Goal: Task Accomplishment & Management: Complete application form

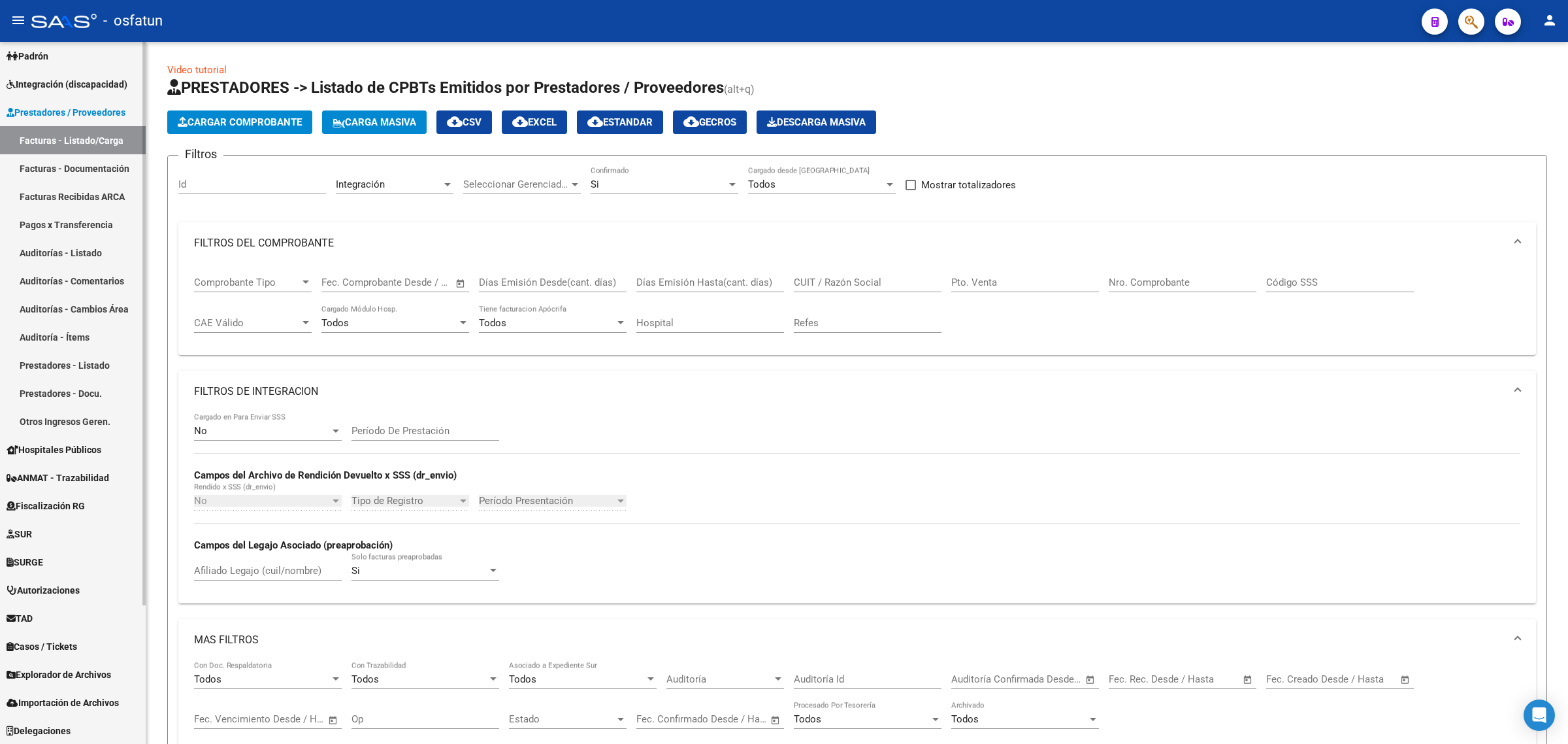
click at [92, 143] on link "Facturas - Listado/Carga" at bounding box center [73, 140] width 146 height 28
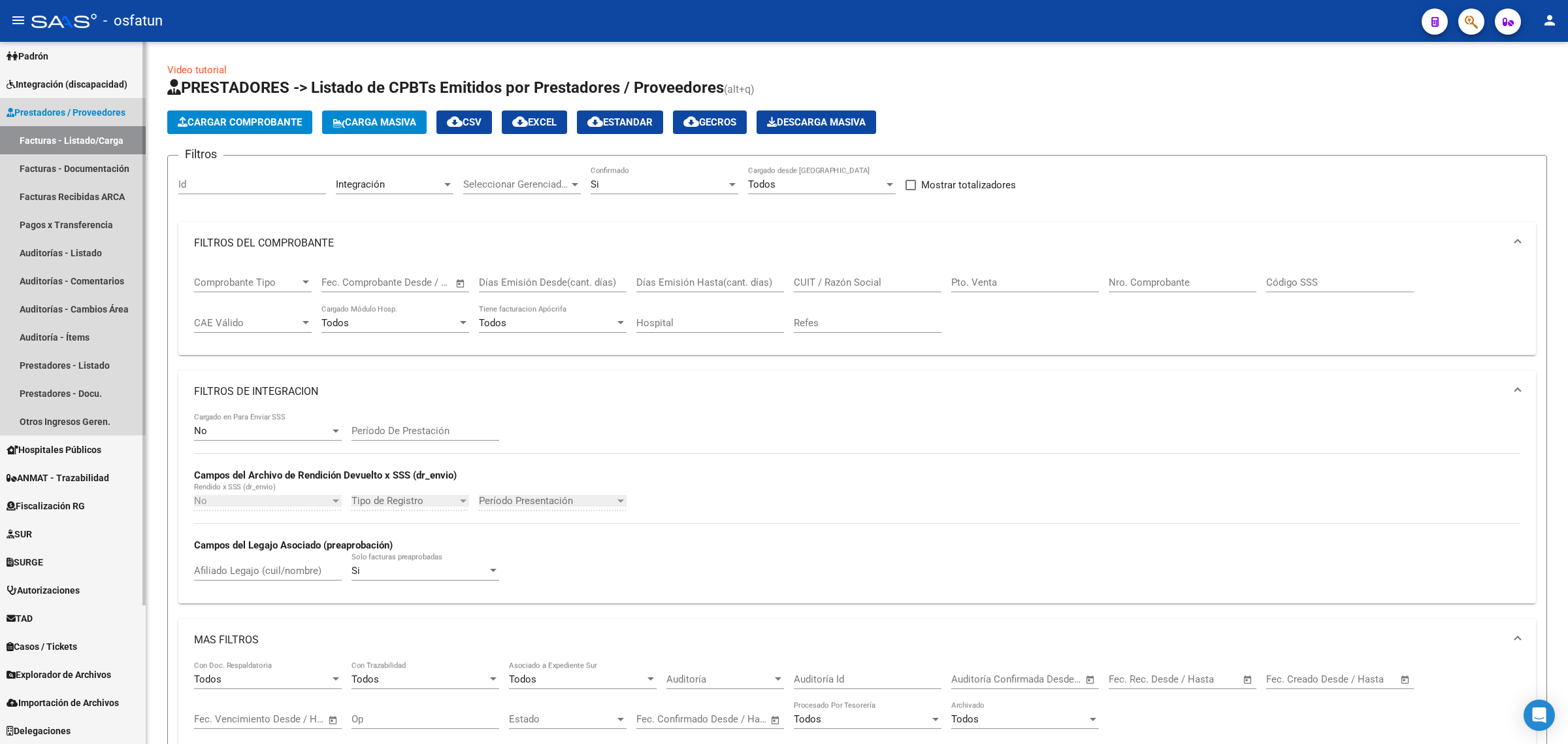
click at [81, 136] on link "Facturas - Listado/Carga" at bounding box center [73, 140] width 146 height 28
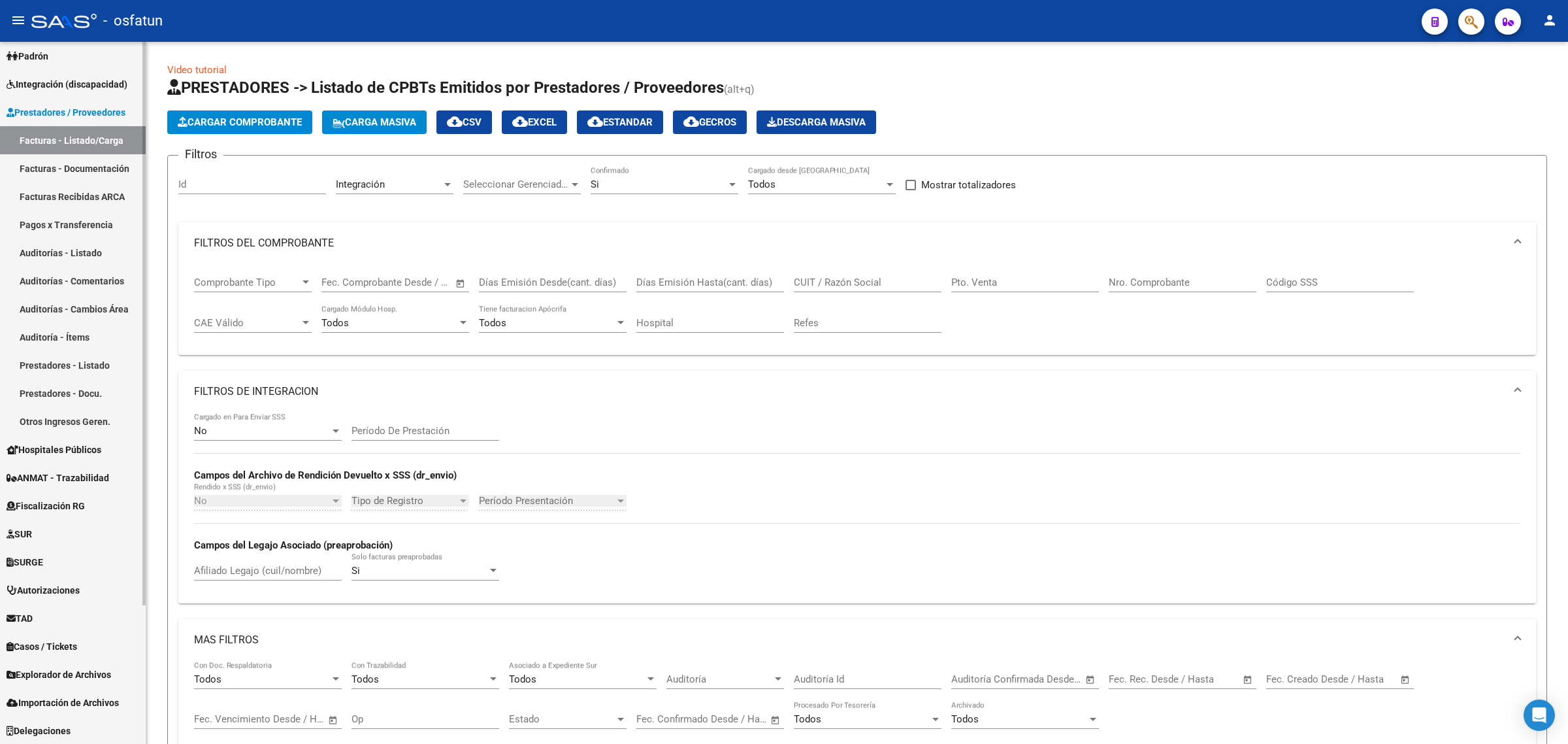
click at [83, 136] on link "Facturas - Listado/Carga" at bounding box center [73, 140] width 146 height 28
click at [60, 89] on span "Integración (discapacidad)" at bounding box center [67, 84] width 121 height 14
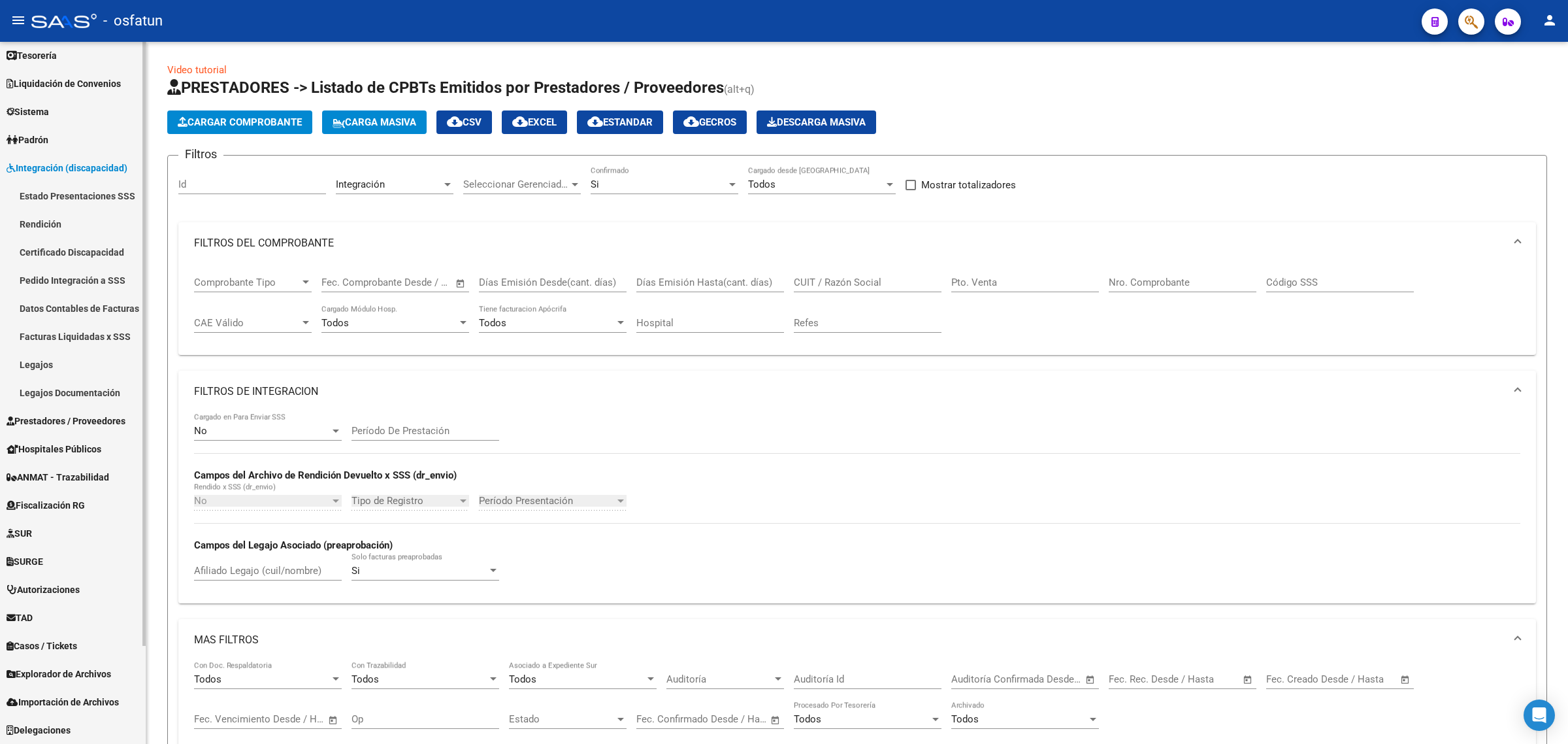
scroll to position [89, 0]
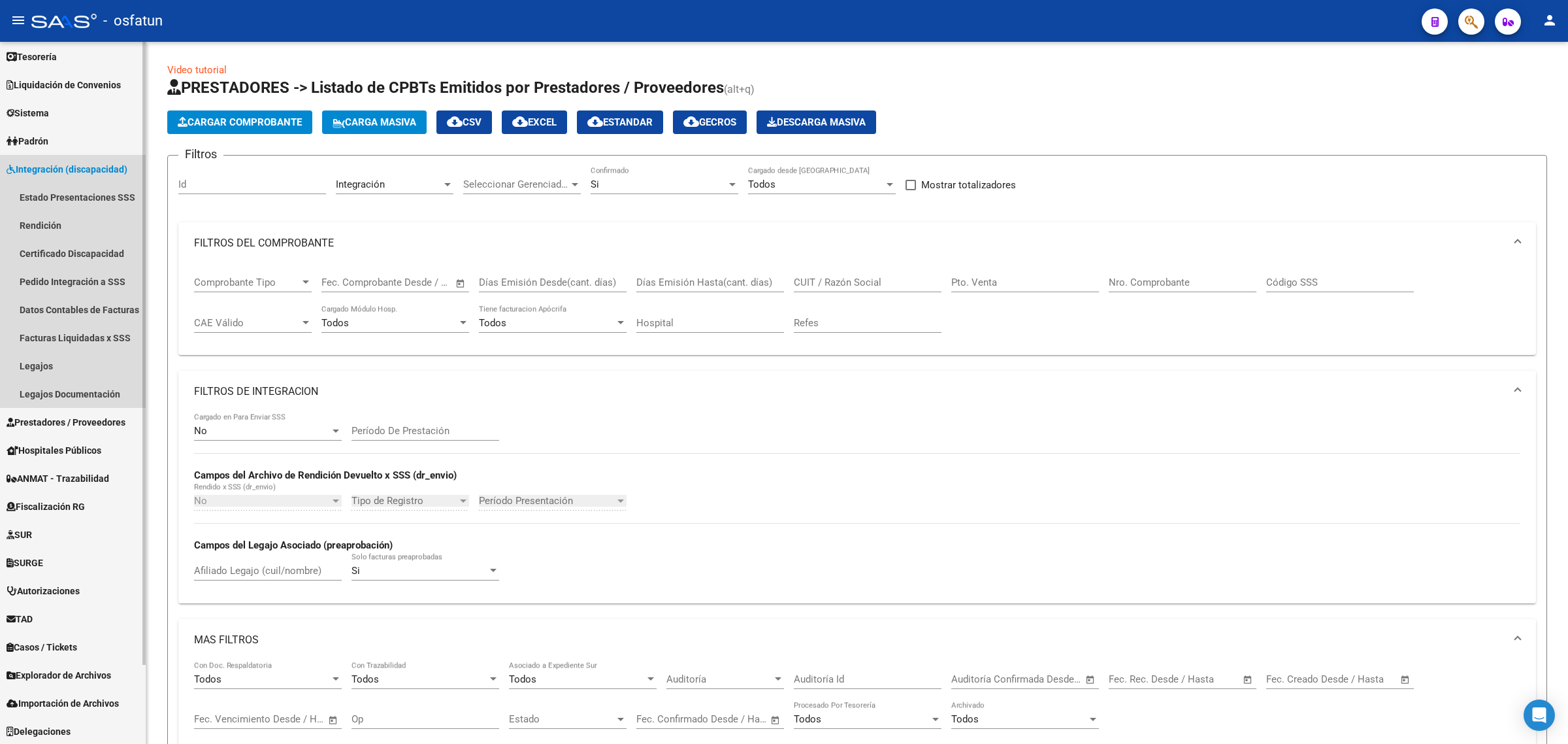
click at [69, 165] on span "Integración (discapacidad)" at bounding box center [67, 169] width 121 height 14
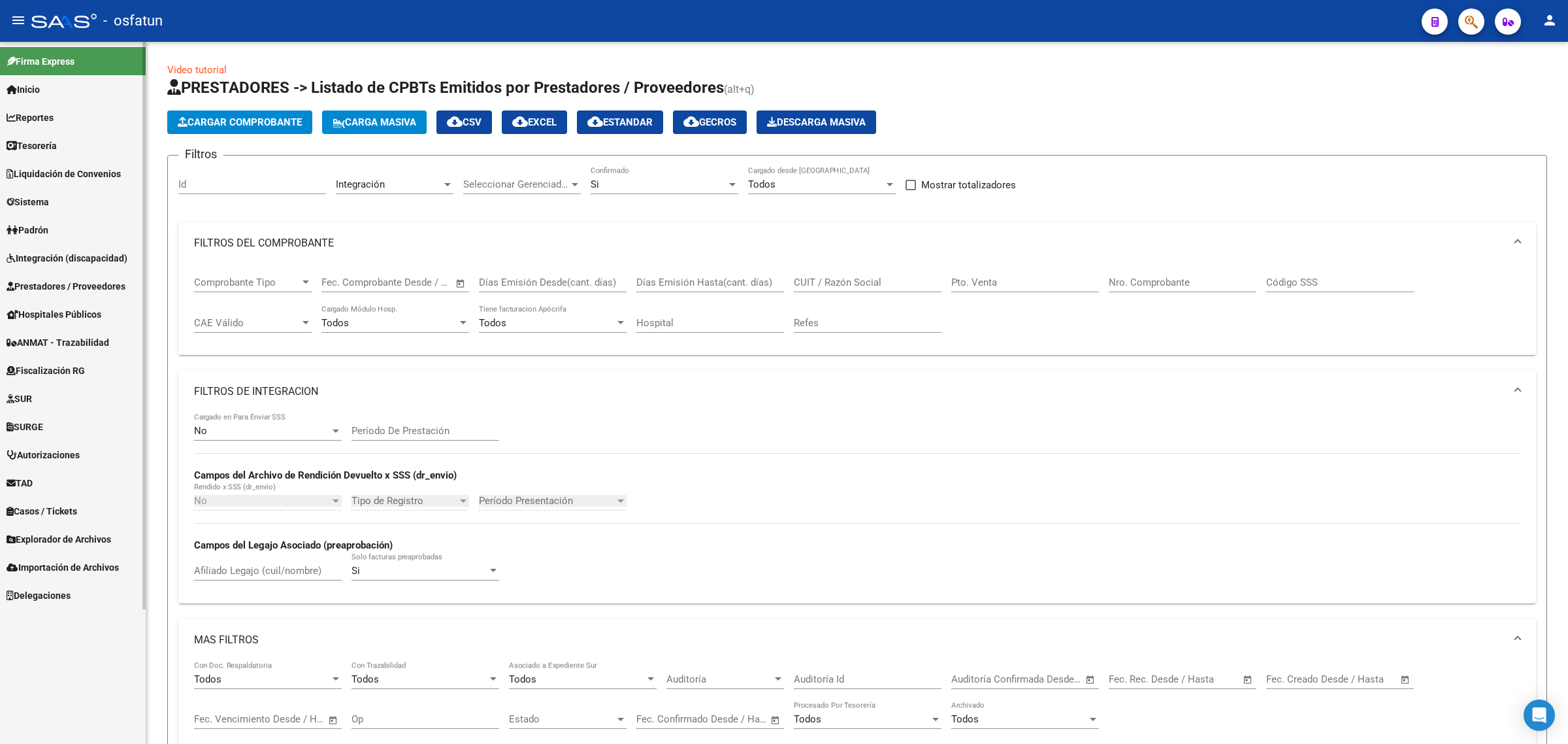
scroll to position [0, 0]
click at [45, 281] on span "Prestadores / Proveedores" at bounding box center [66, 286] width 119 height 14
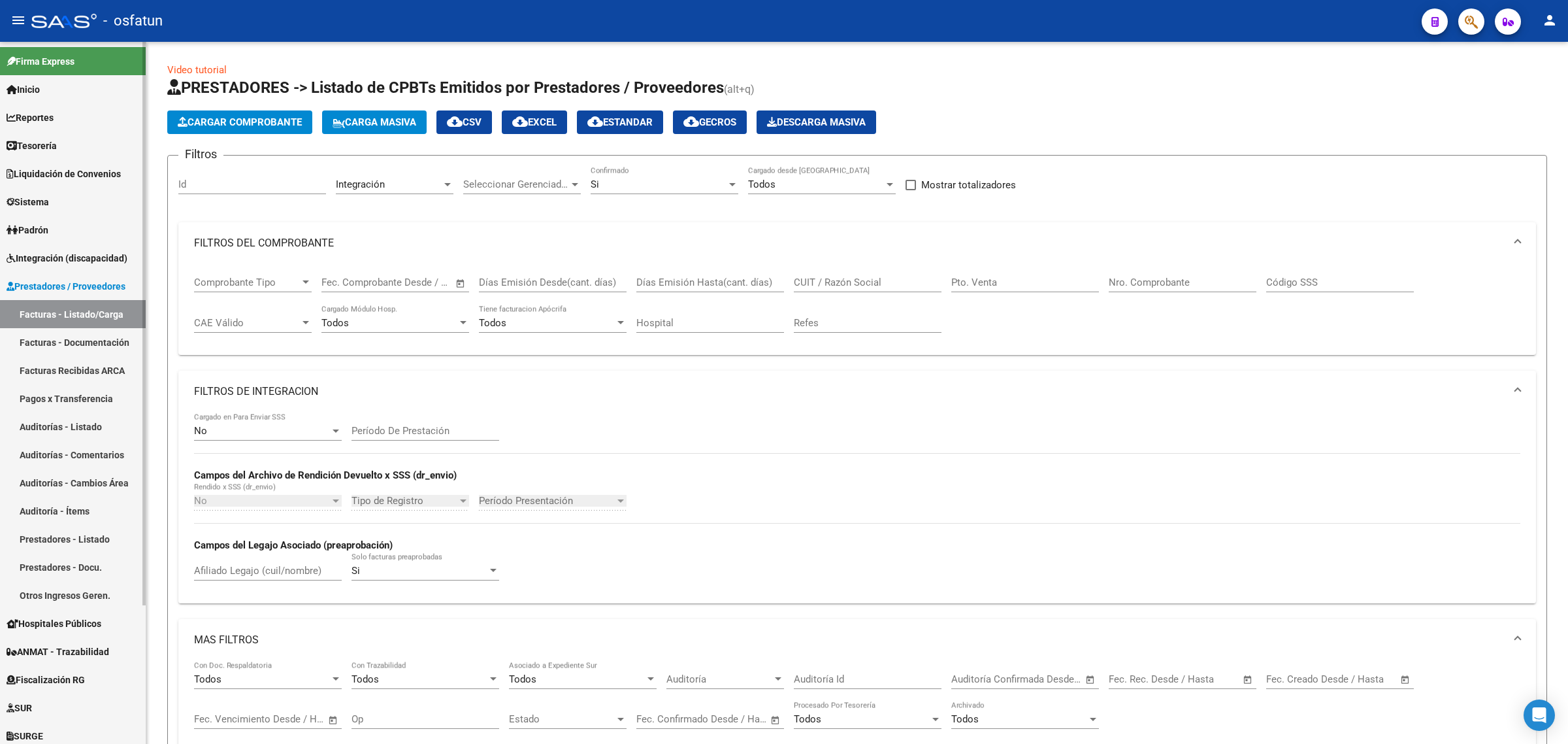
click at [49, 314] on link "Facturas - Listado/Carga" at bounding box center [73, 314] width 146 height 28
click at [56, 312] on link "Facturas - Listado/Carga" at bounding box center [73, 314] width 146 height 28
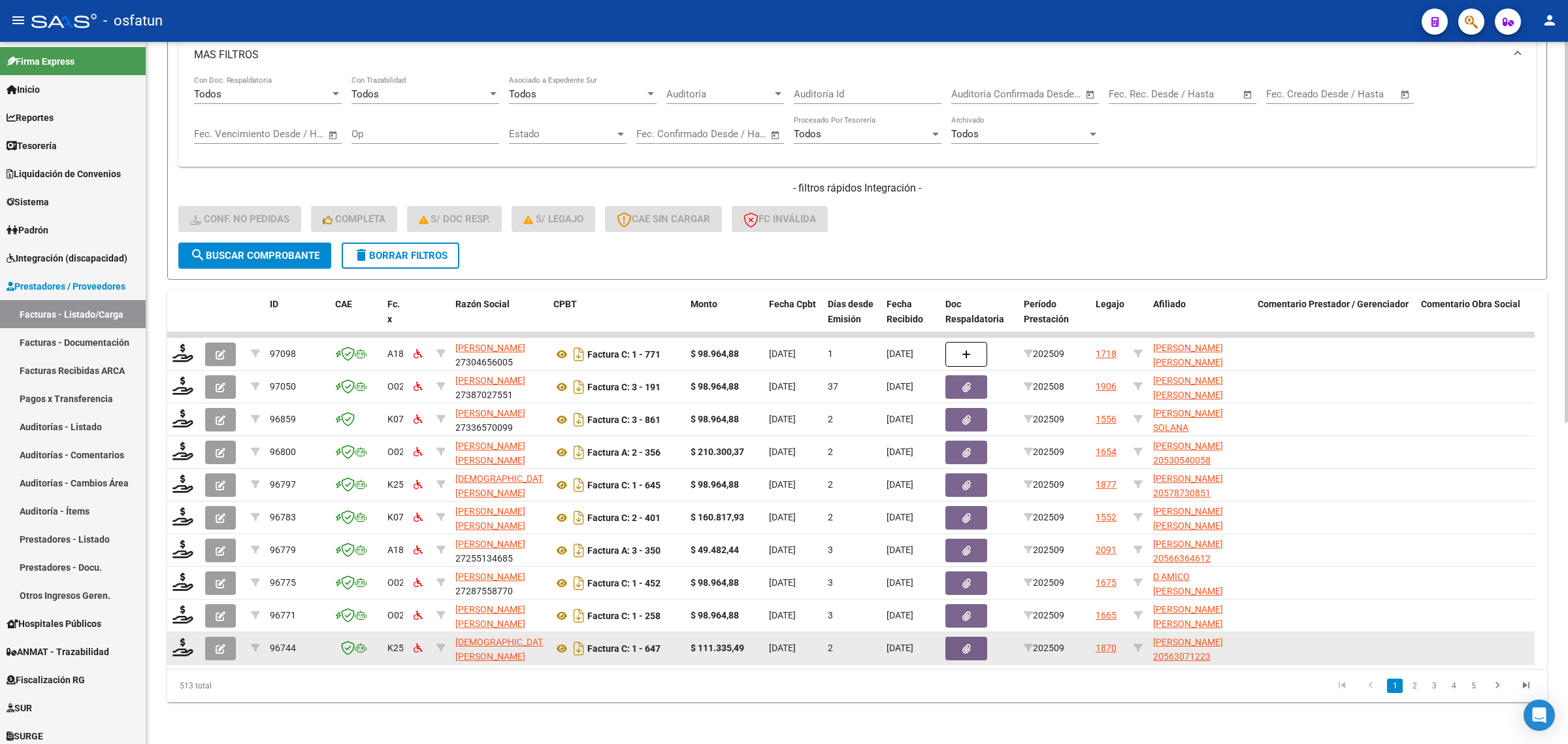
scroll to position [593, 0]
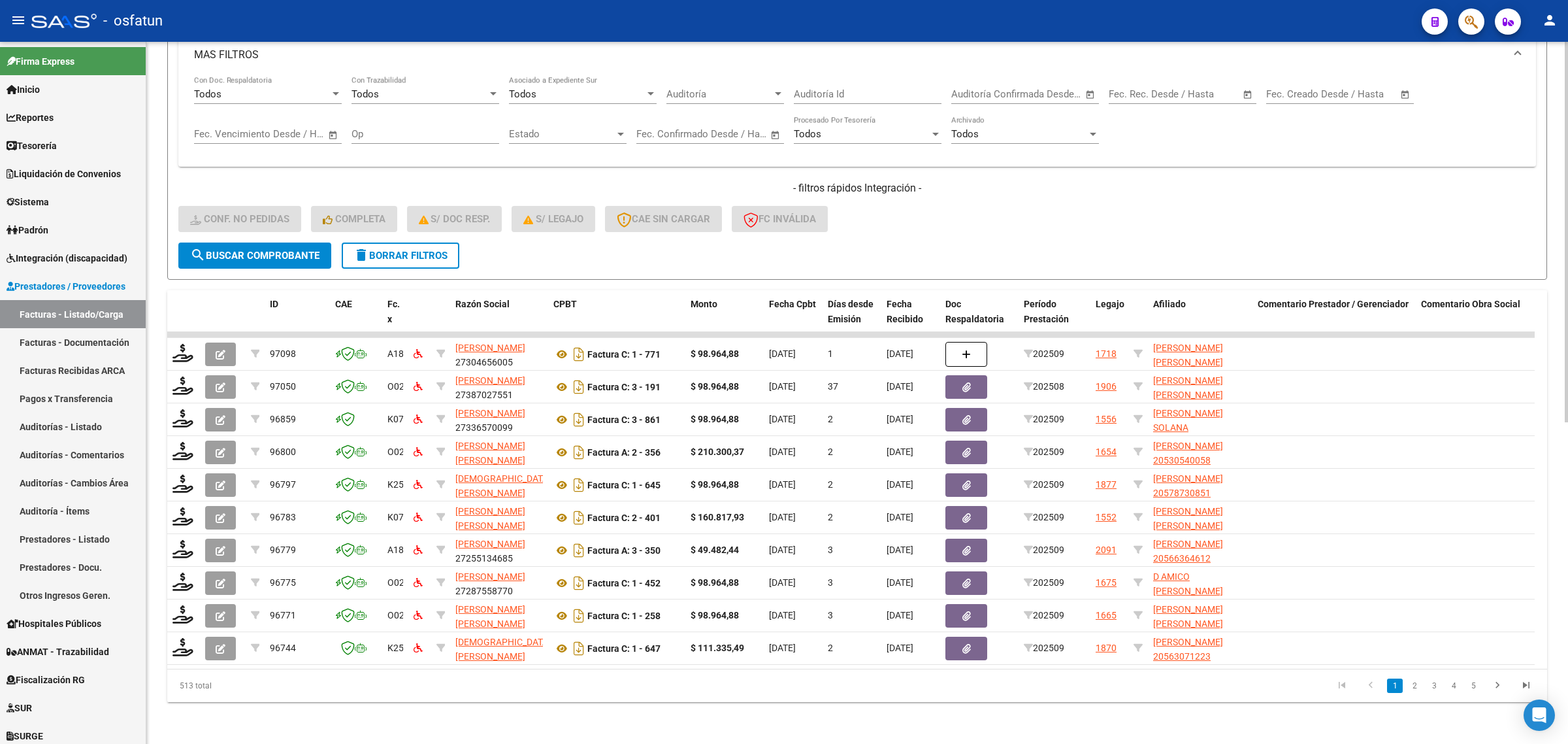
drag, startPoint x: 404, startPoint y: 236, endPoint x: 410, endPoint y: 265, distance: 29.6
click at [404, 242] on button "delete Borrar Filtros" at bounding box center [400, 255] width 118 height 26
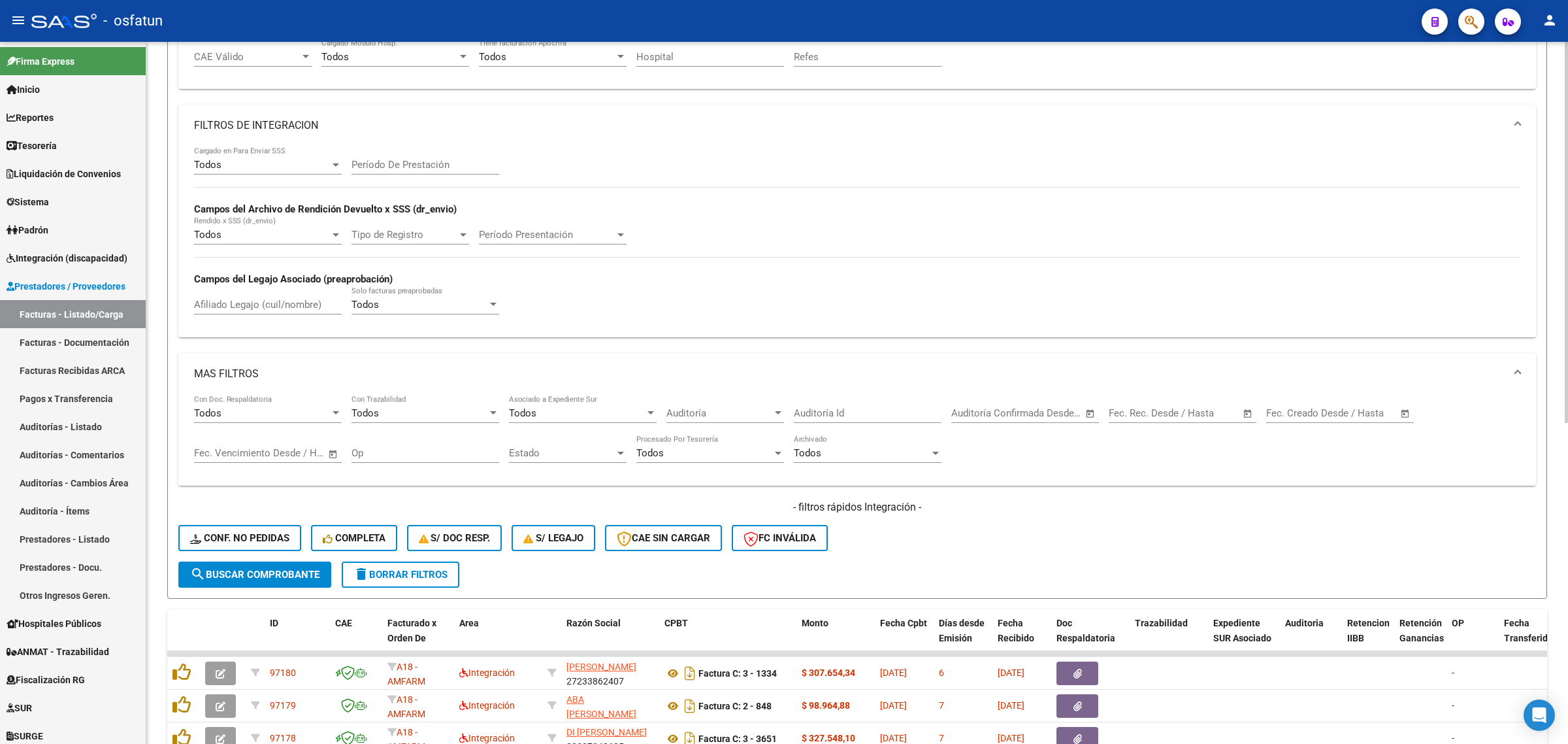
scroll to position [0, 0]
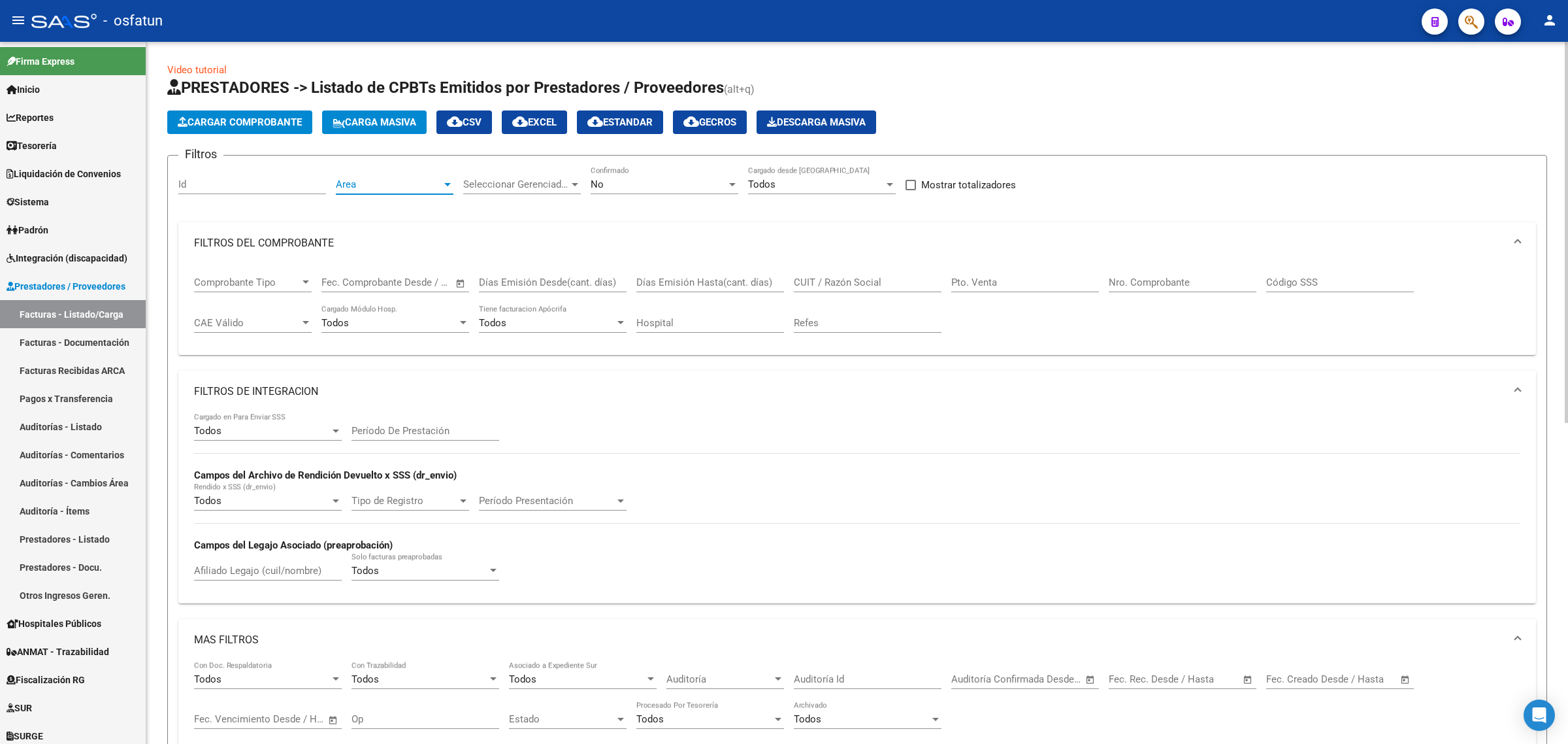
click at [419, 187] on span "Area" at bounding box center [389, 184] width 106 height 12
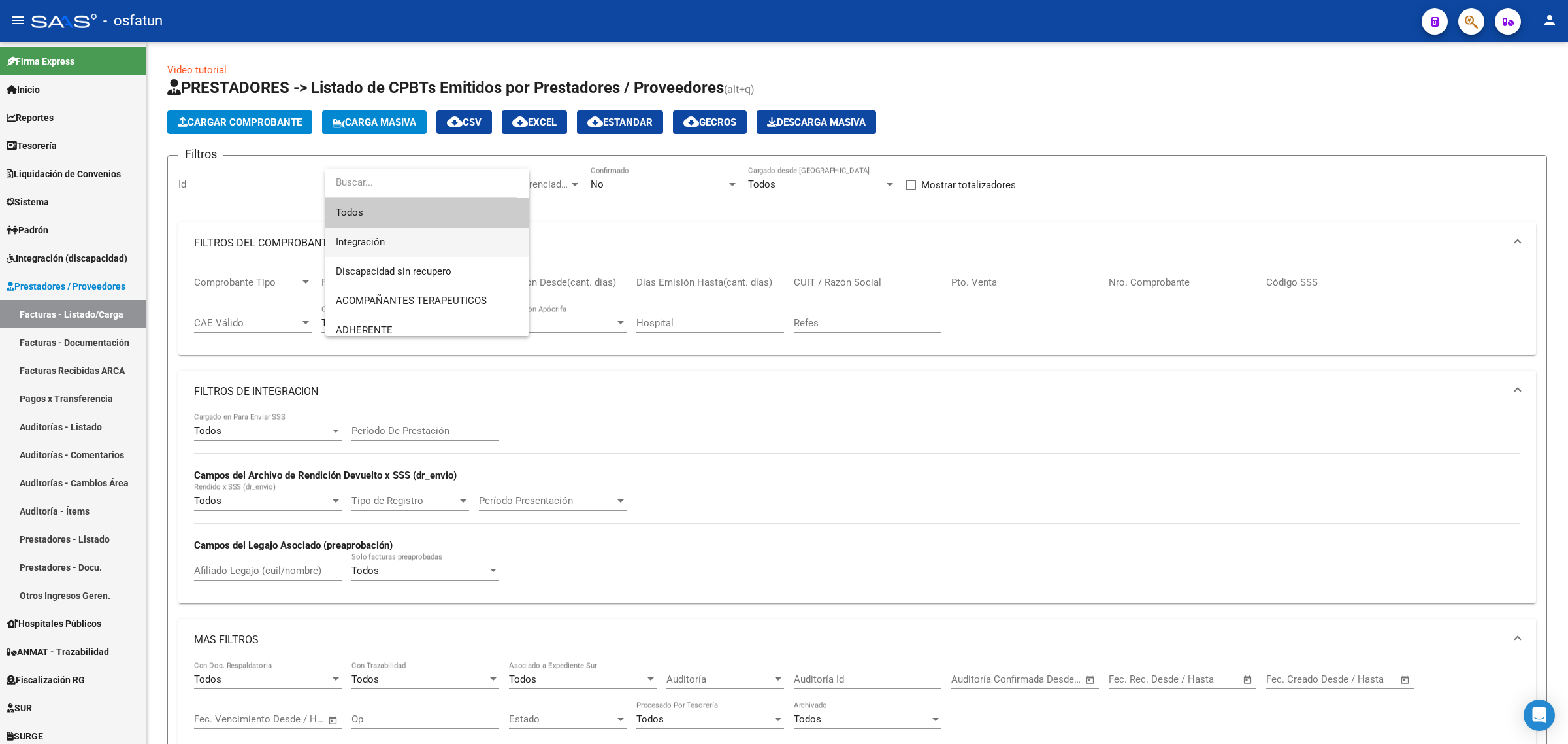
click at [364, 235] on span "Integración" at bounding box center [427, 242] width 183 height 30
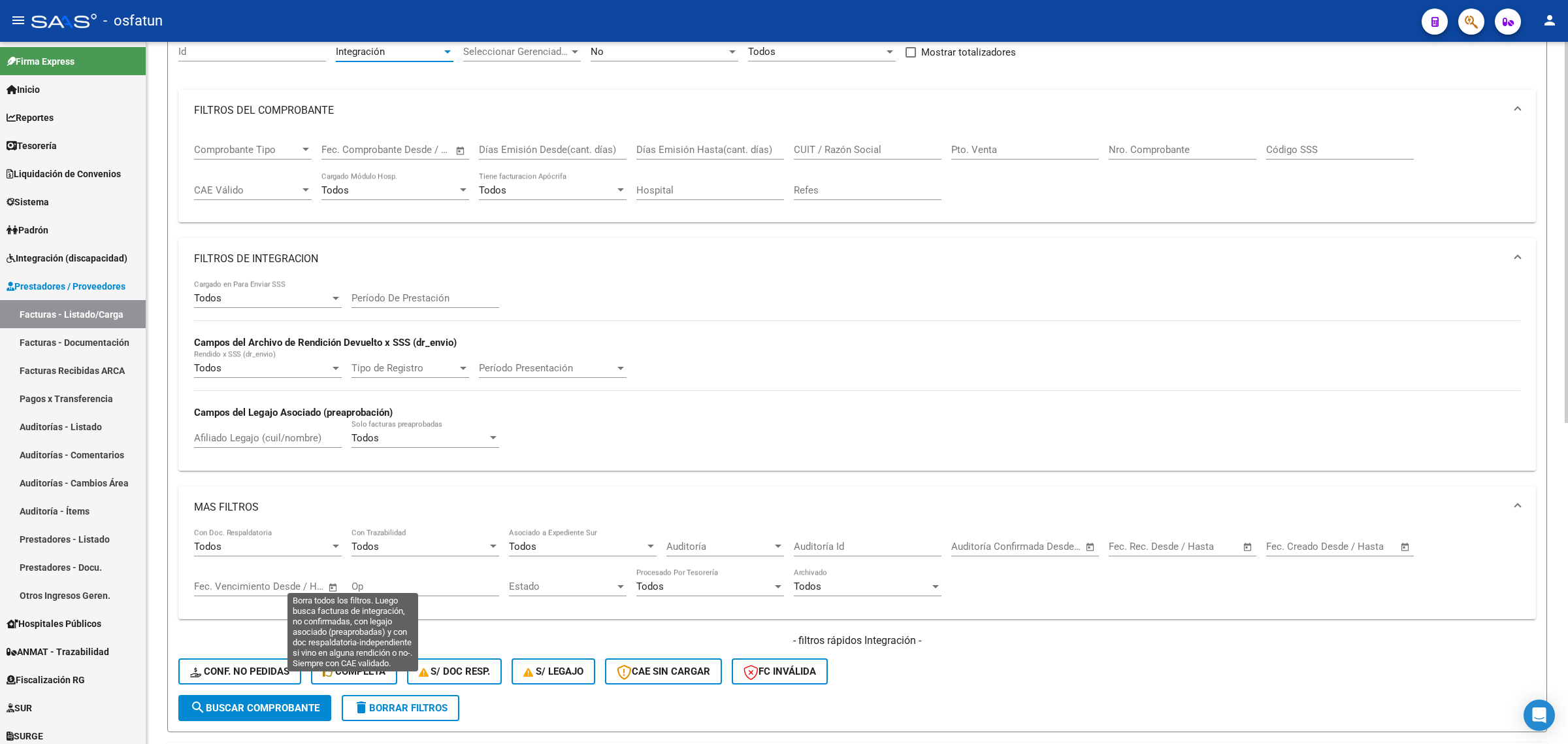
scroll to position [245, 0]
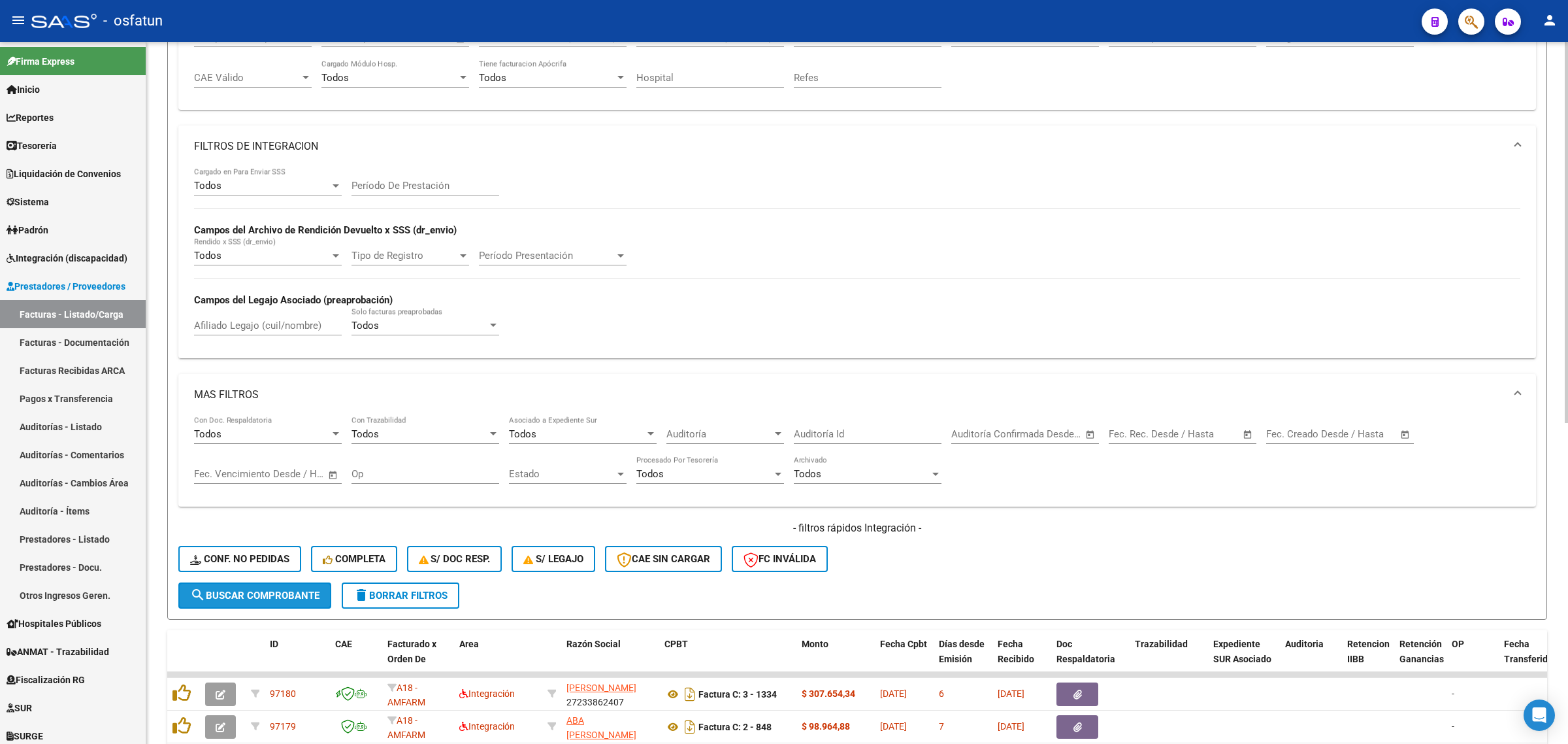
click at [262, 590] on span "search Buscar Comprobante" at bounding box center [255, 595] width 129 height 12
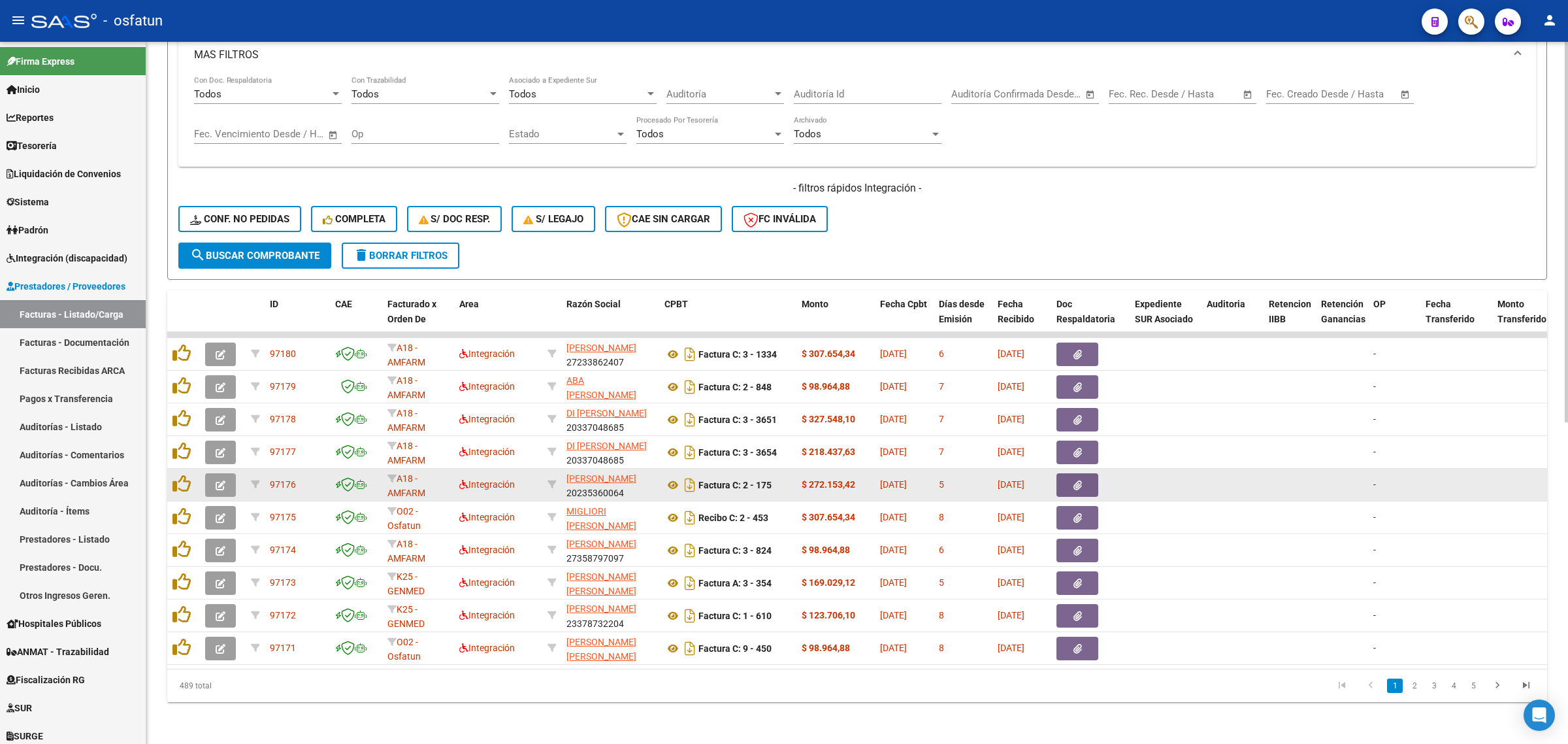
scroll to position [17, 0]
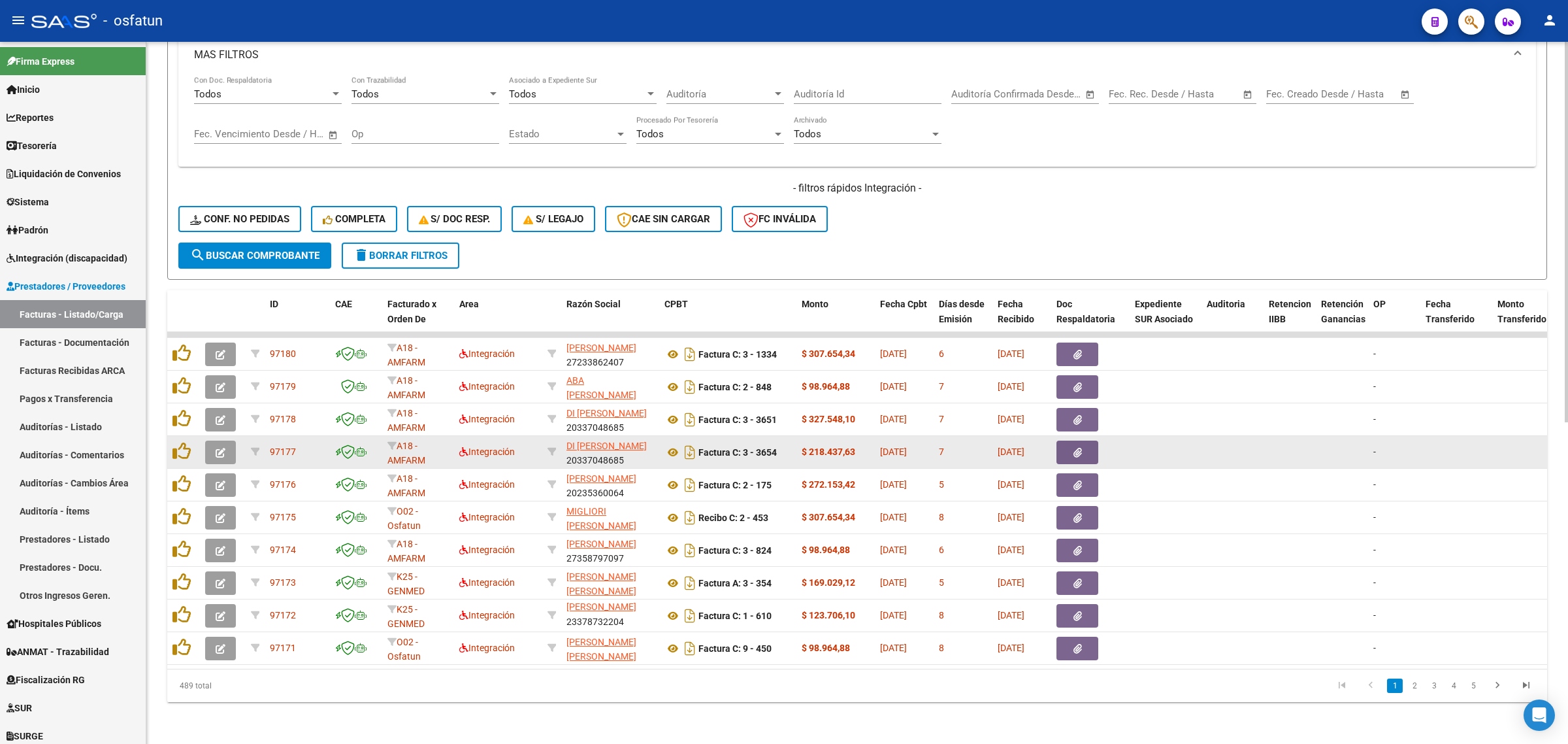
click at [206, 436] on datatable-body-cell at bounding box center [223, 452] width 45 height 32
click at [218, 448] on icon "button" at bounding box center [220, 452] width 10 height 10
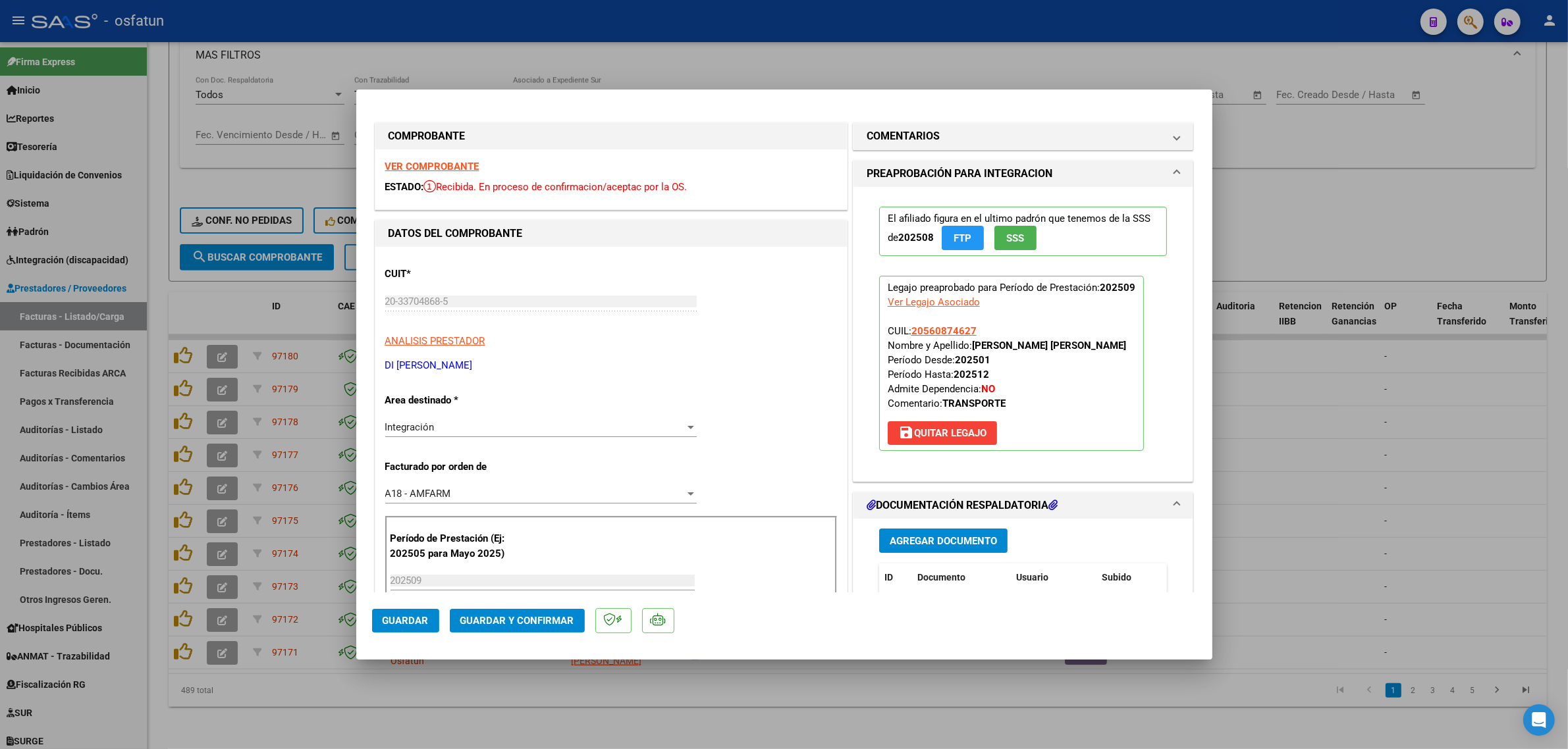
click at [518, 726] on div at bounding box center [784, 374] width 1568 height 749
type input "$ 0,00"
